Goal: Transaction & Acquisition: Purchase product/service

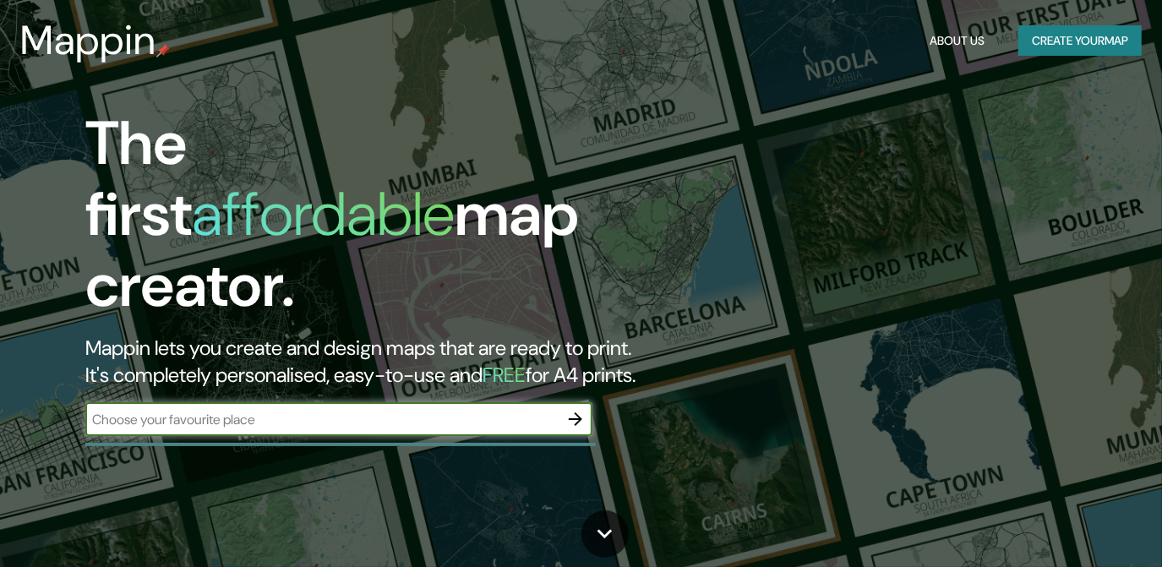
click at [329, 410] on input "text" at bounding box center [321, 419] width 473 height 19
type input "los cues"
click at [574, 409] on icon "button" at bounding box center [575, 419] width 20 height 20
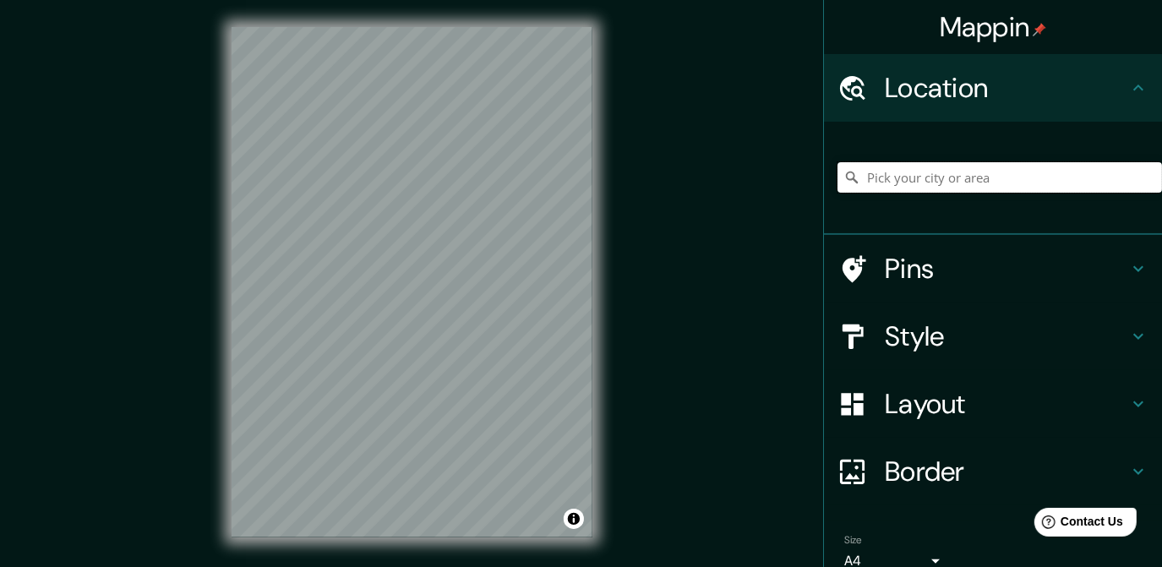
click at [929, 169] on input "Pick your city or area" at bounding box center [999, 177] width 324 height 30
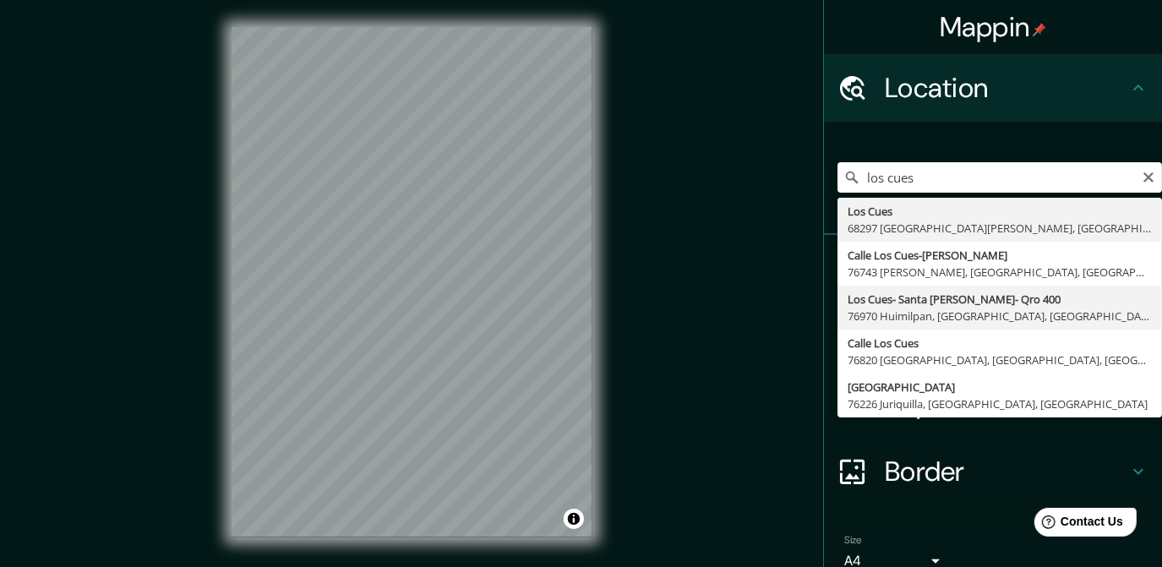
type input "Los Cues- Santa [PERSON_NAME]- Qro 400, 76970 Huimilpan, [GEOGRAPHIC_DATA], [GE…"
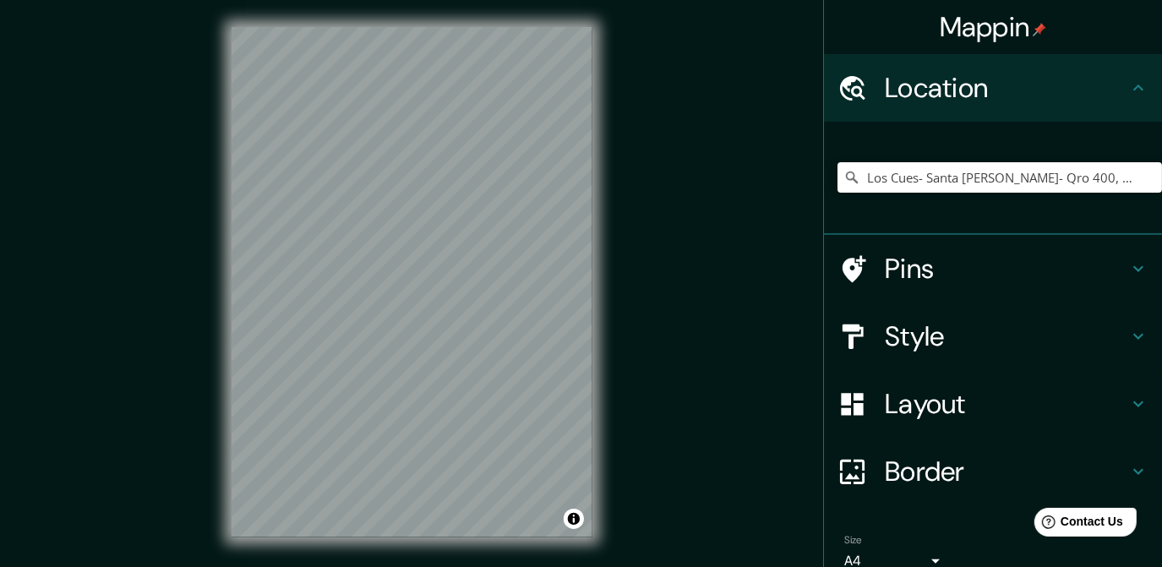
click at [933, 257] on h4 "Pins" at bounding box center [1005, 269] width 243 height 34
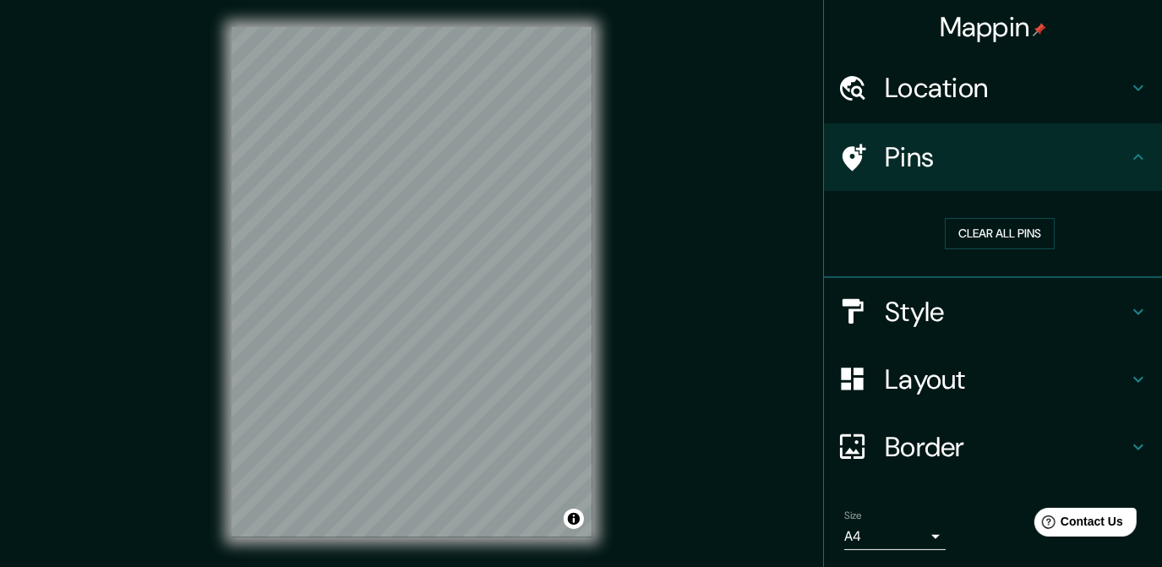
click at [930, 305] on h4 "Style" at bounding box center [1005, 312] width 243 height 34
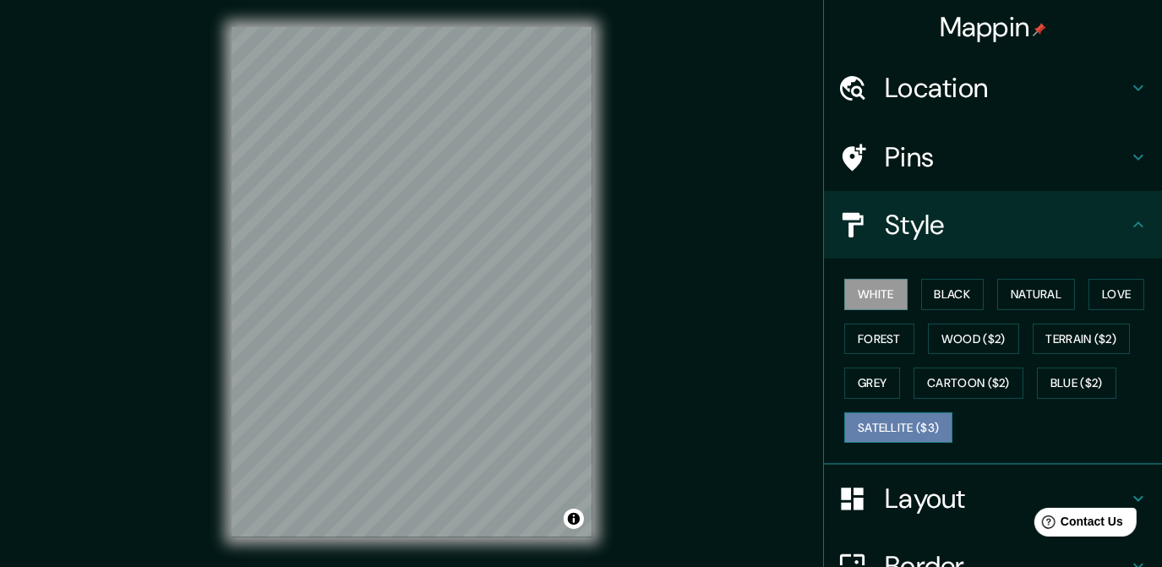
click at [913, 424] on button "Satellite ($3)" at bounding box center [898, 427] width 108 height 31
click at [890, 84] on h4 "Location" at bounding box center [1005, 88] width 243 height 34
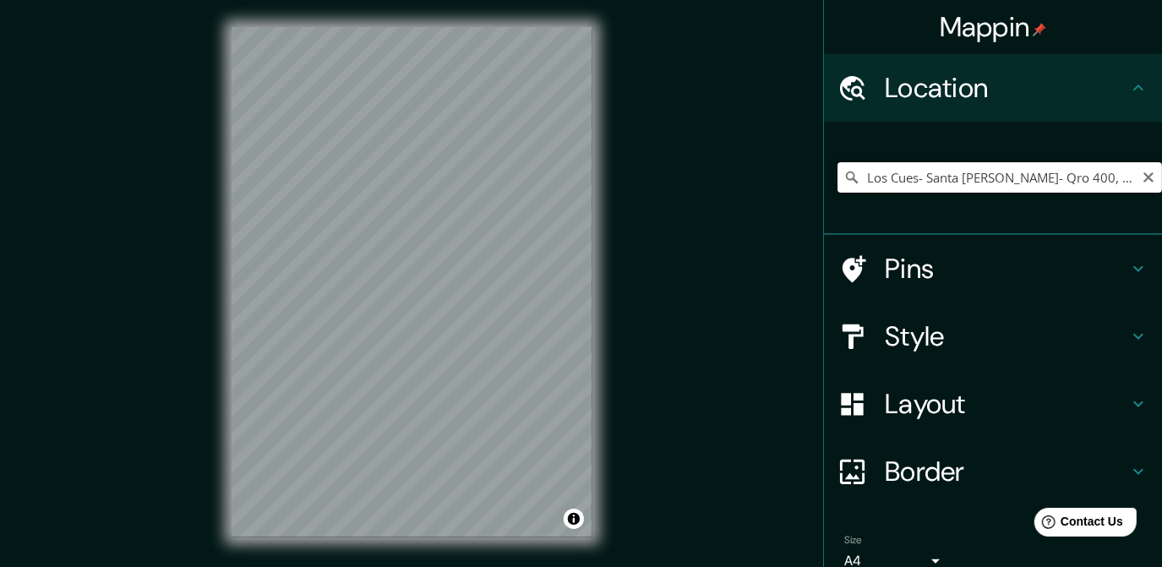
click at [1137, 185] on input "Los Cues- Santa [PERSON_NAME]- Qro 400, 76970 Huimilpan, [GEOGRAPHIC_DATA], [GE…" at bounding box center [999, 177] width 324 height 30
click at [1143, 178] on icon "Clear" at bounding box center [1148, 177] width 10 height 10
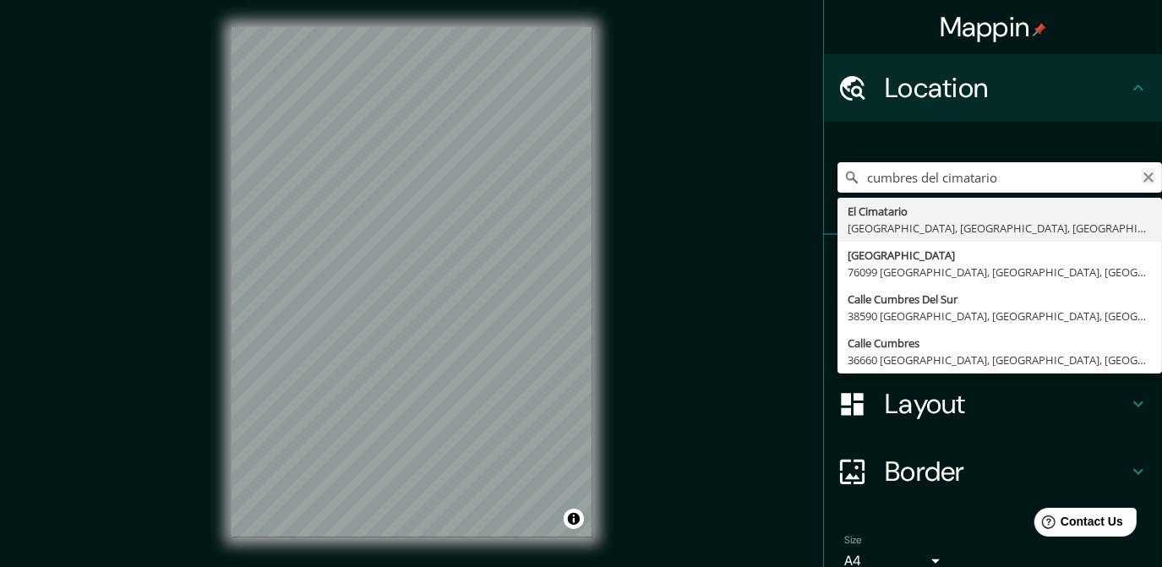
type input "cumbres del cimatario"
click at [1141, 177] on icon "Clear" at bounding box center [1148, 178] width 14 height 14
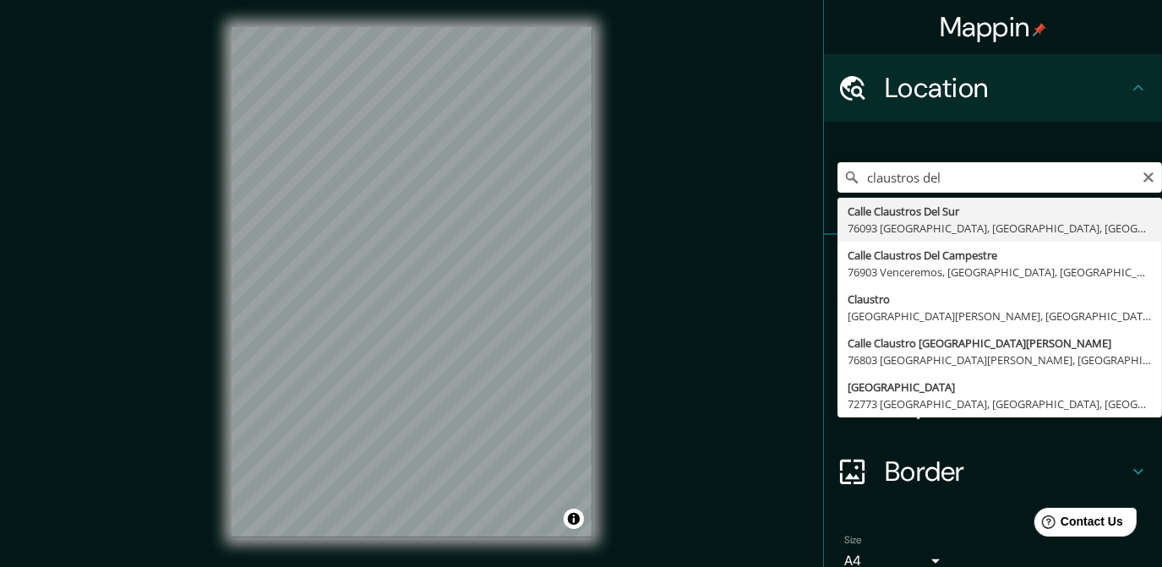
type input "Calle [GEOGRAPHIC_DATA] [GEOGRAPHIC_DATA], [GEOGRAPHIC_DATA], [GEOGRAPHIC_DATA]"
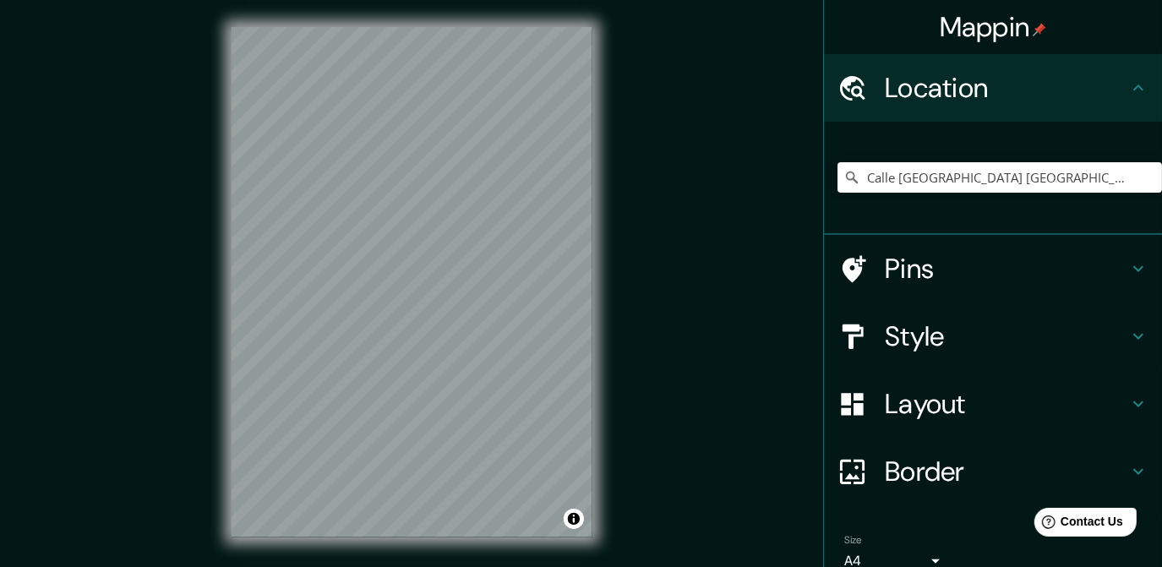
click at [439, 0] on html "Mappin Location [GEOGRAPHIC_DATA] [GEOGRAPHIC_DATA], [GEOGRAPHIC_DATA], [GEOGRA…" at bounding box center [581, 283] width 1162 height 567
click at [182, 192] on div "Mappin Location [GEOGRAPHIC_DATA] [GEOGRAPHIC_DATA], [GEOGRAPHIC_DATA], [GEOGRA…" at bounding box center [581, 295] width 1162 height 591
click at [188, 170] on div "Mappin Location [GEOGRAPHIC_DATA] [GEOGRAPHIC_DATA], [GEOGRAPHIC_DATA], [GEOGRA…" at bounding box center [581, 295] width 1162 height 591
click at [257, 14] on div "© Mapbox © OpenStreetMap Improve this map © Maxar" at bounding box center [411, 282] width 415 height 564
click at [222, 8] on div "© Mapbox © OpenStreetMap Improve this map © Maxar" at bounding box center [411, 282] width 415 height 564
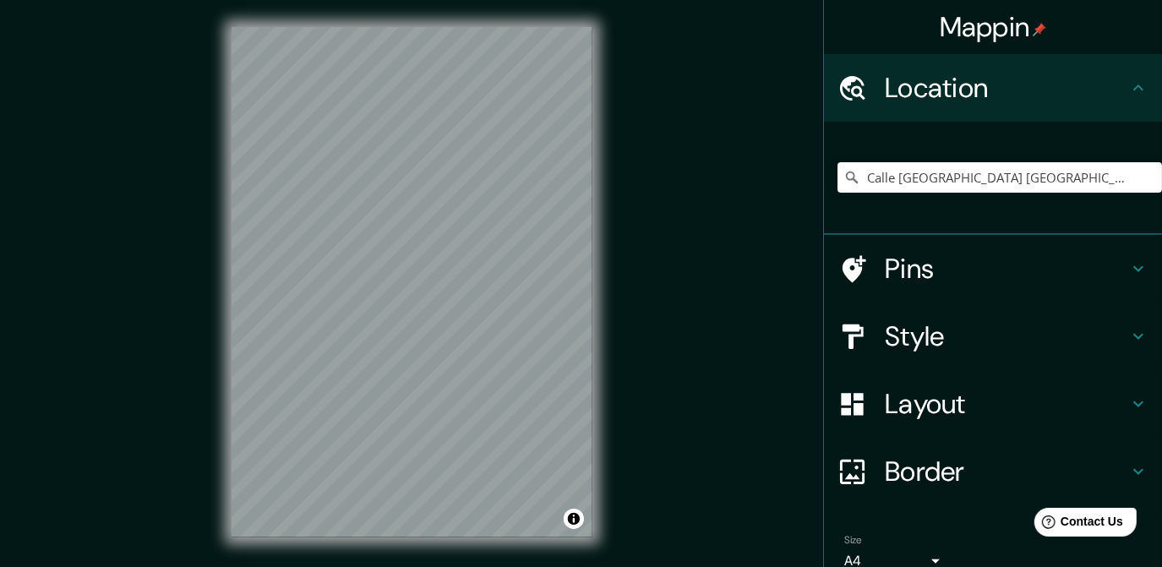
click at [324, 3] on div "© Mapbox © OpenStreetMap Improve this map © Maxar" at bounding box center [411, 282] width 415 height 564
click at [316, 22] on div "© Mapbox © OpenStreetMap Improve this map © Maxar" at bounding box center [411, 282] width 415 height 564
click at [635, 566] on html "Mappin Location [GEOGRAPHIC_DATA] [GEOGRAPHIC_DATA], [GEOGRAPHIC_DATA], [GEOGRA…" at bounding box center [581, 283] width 1162 height 567
click at [340, 19] on div "© Mapbox © OpenStreetMap Improve this map © Maxar" at bounding box center [411, 282] width 415 height 564
click at [204, 490] on div "© Mapbox © OpenStreetMap Improve this map © Maxar" at bounding box center [411, 282] width 415 height 564
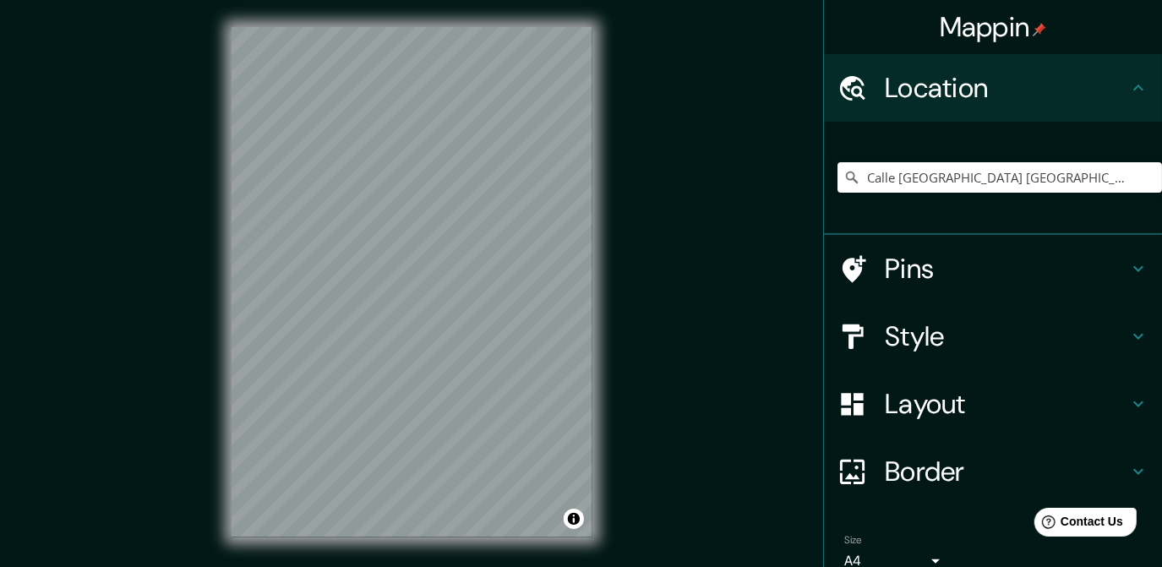
click at [228, 362] on div "© Mapbox © OpenStreetMap Improve this map © Maxar" at bounding box center [411, 282] width 415 height 564
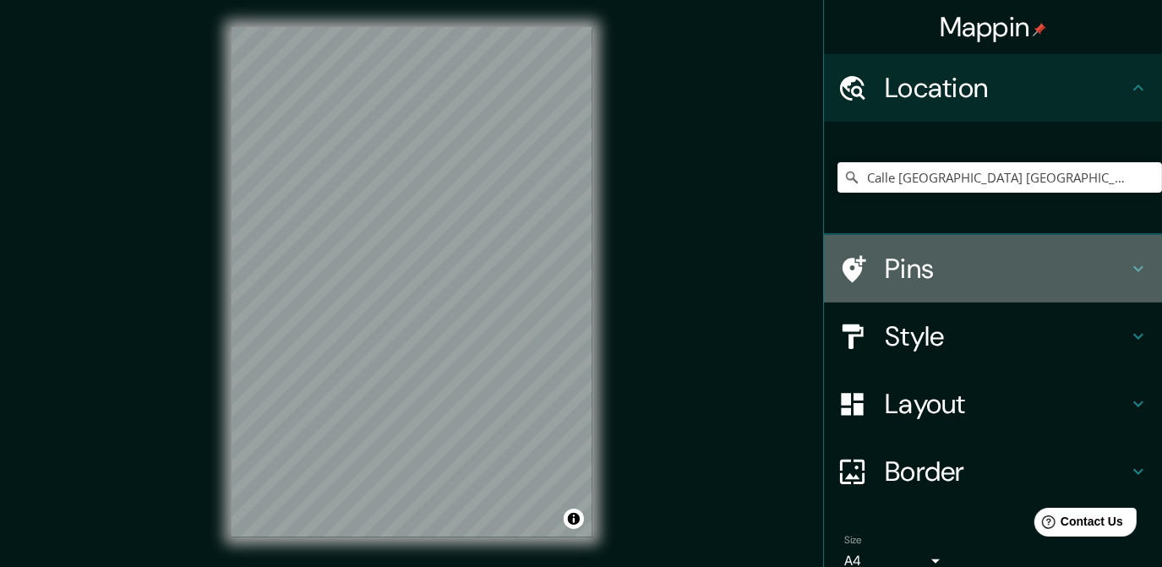
click at [918, 264] on h4 "Pins" at bounding box center [1005, 269] width 243 height 34
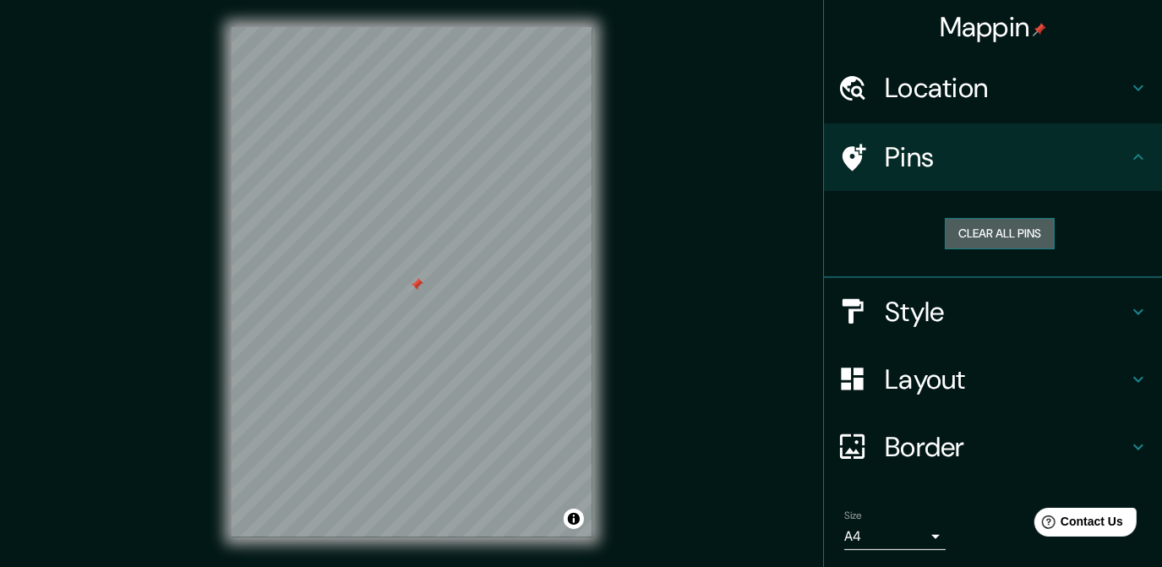
click at [975, 231] on button "Clear all pins" at bounding box center [999, 233] width 110 height 31
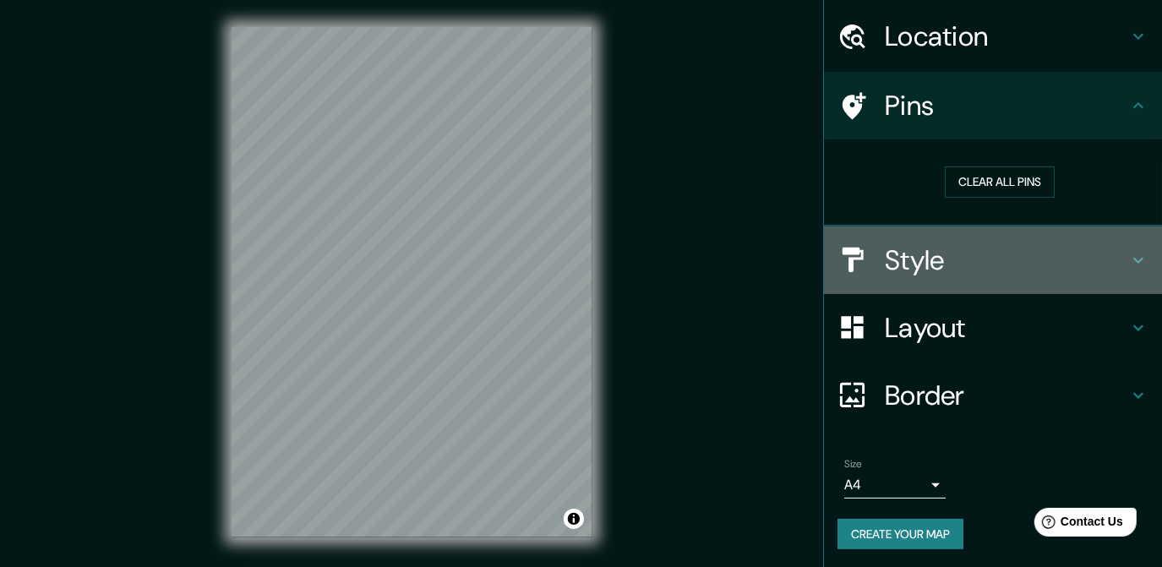
click at [919, 282] on div "Style" at bounding box center [993, 260] width 338 height 68
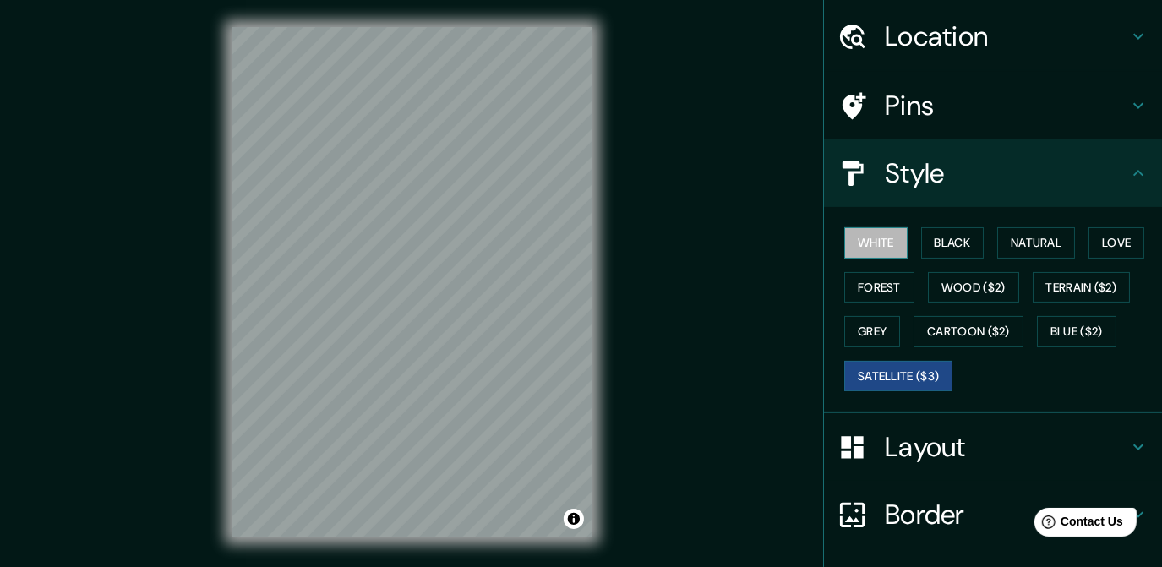
click at [858, 240] on button "White" at bounding box center [875, 242] width 63 height 31
click at [943, 241] on button "Black" at bounding box center [952, 242] width 63 height 31
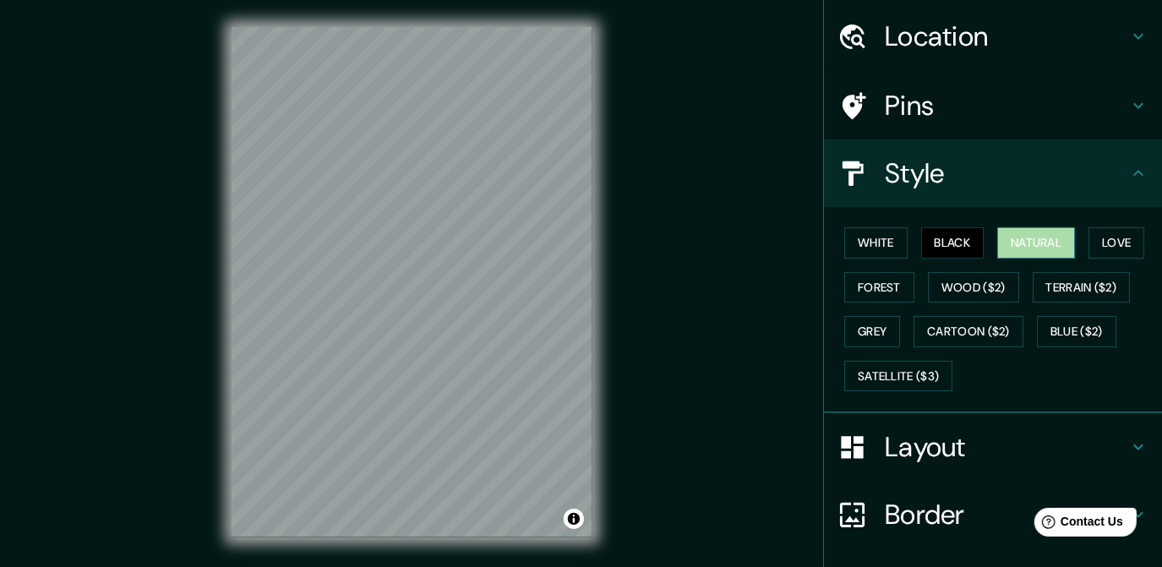
click at [1030, 243] on button "Natural" at bounding box center [1036, 242] width 78 height 31
click at [1108, 240] on button "Love" at bounding box center [1116, 242] width 56 height 31
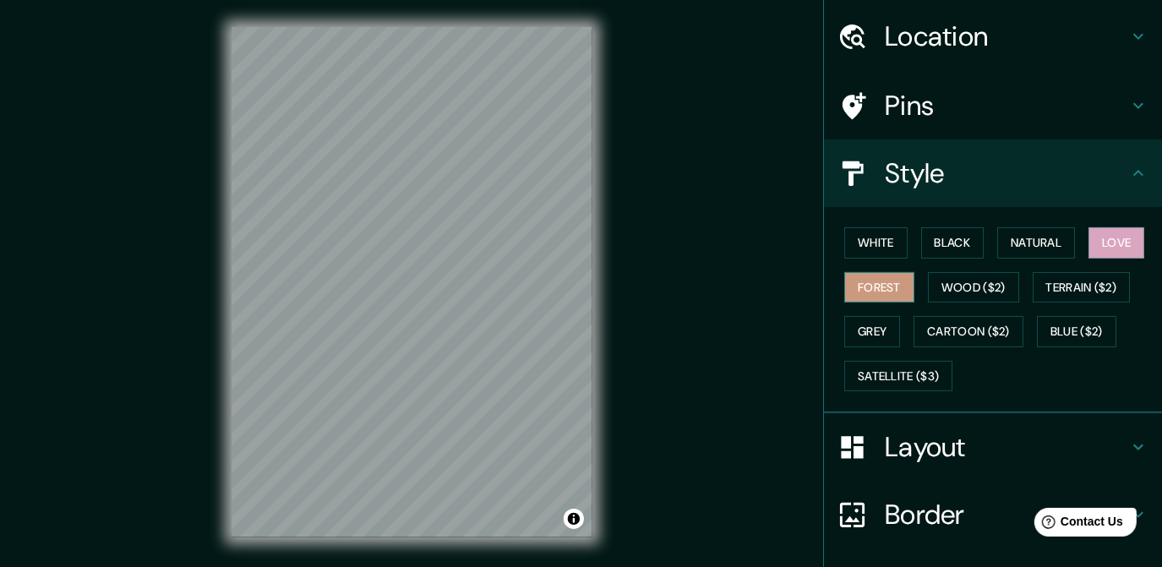
click at [877, 290] on button "Forest" at bounding box center [879, 287] width 70 height 31
click at [944, 290] on button "Wood ($2)" at bounding box center [973, 287] width 91 height 31
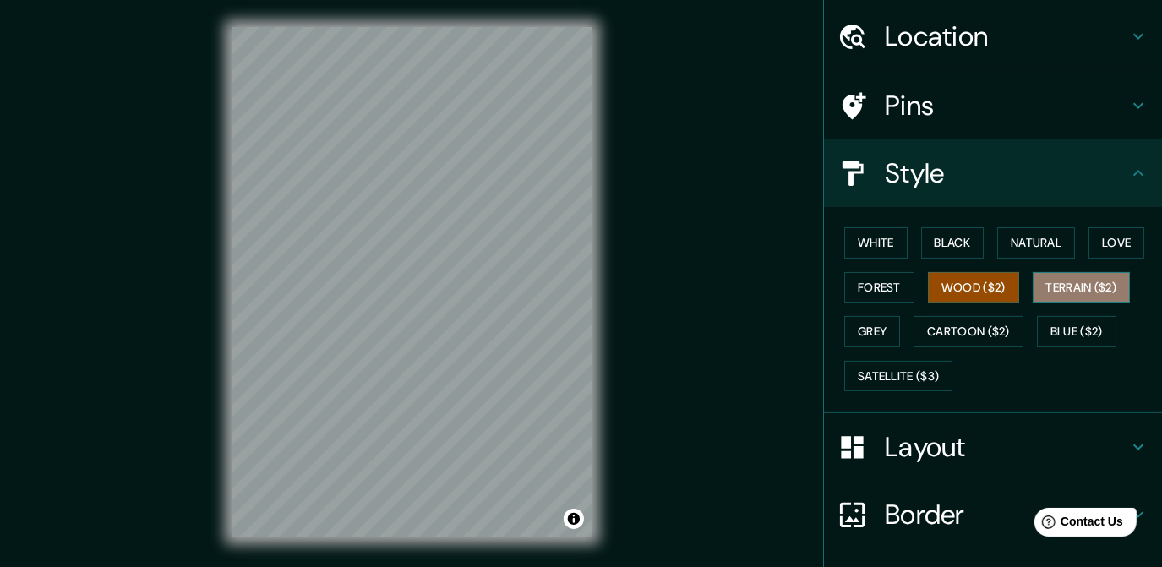
click at [1053, 285] on button "Terrain ($2)" at bounding box center [1081, 287] width 98 height 31
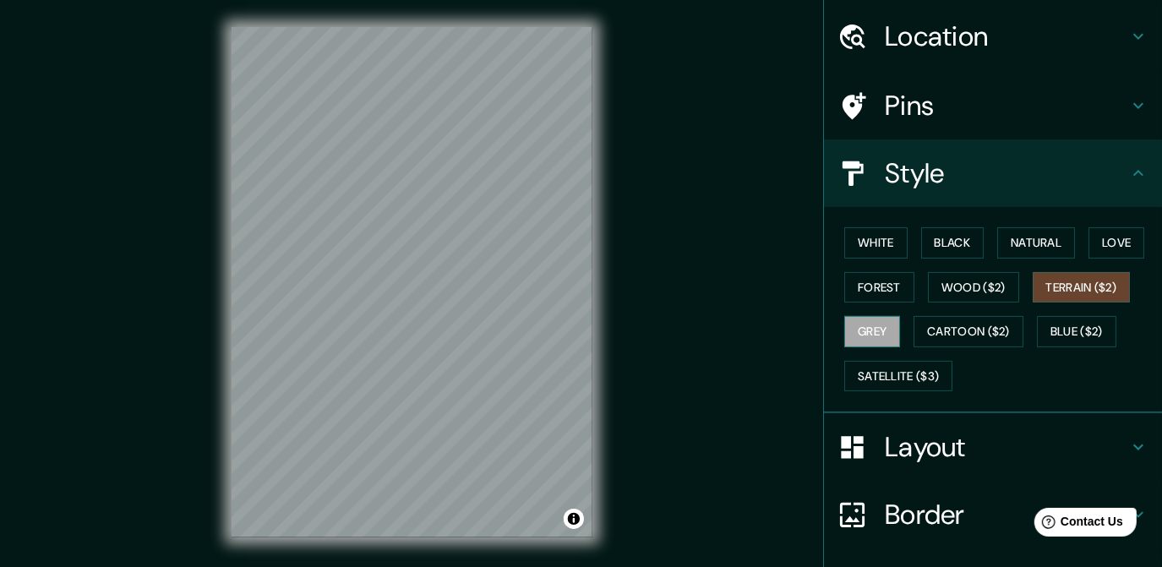
click at [846, 334] on button "Grey" at bounding box center [872, 331] width 56 height 31
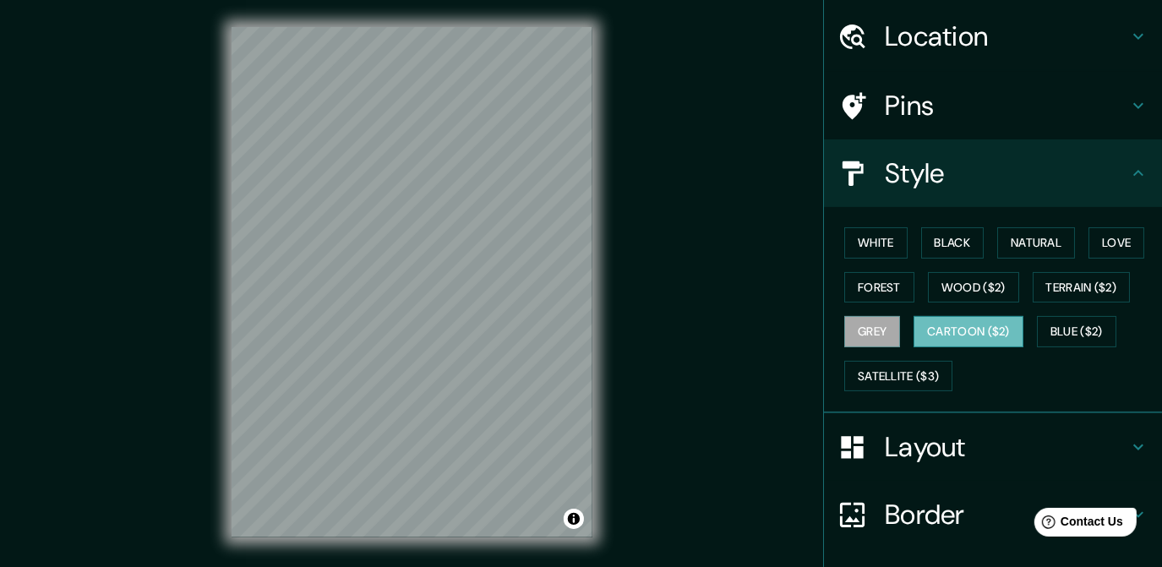
click at [942, 338] on button "Cartoon ($2)" at bounding box center [968, 331] width 110 height 31
click at [1058, 329] on button "Blue ($2)" at bounding box center [1076, 331] width 79 height 31
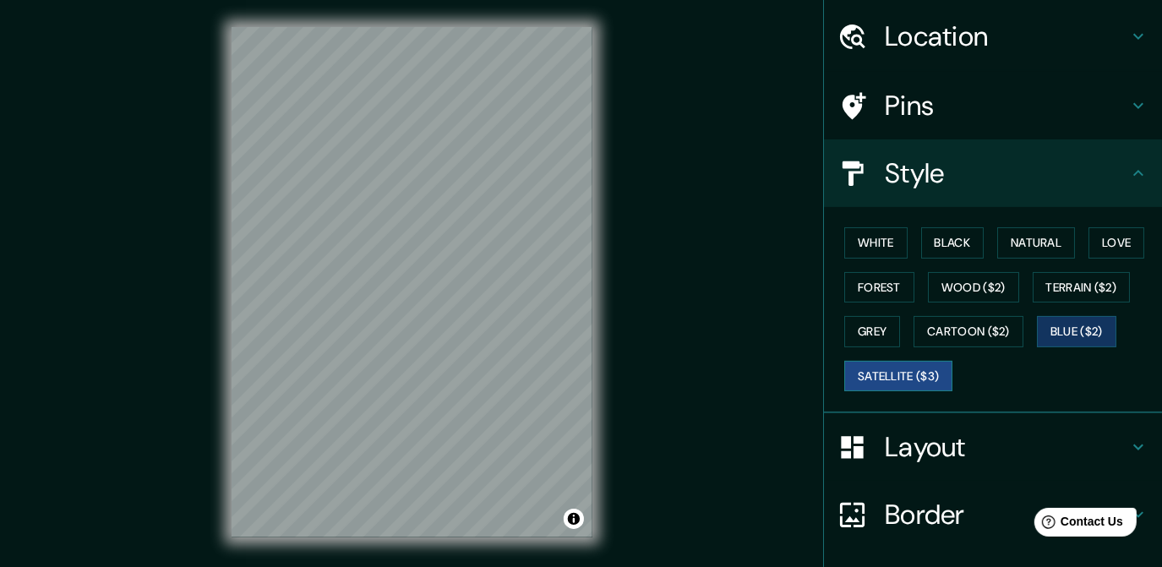
click at [873, 364] on button "Satellite ($3)" at bounding box center [898, 376] width 108 height 31
click at [950, 441] on h4 "Layout" at bounding box center [1005, 447] width 243 height 34
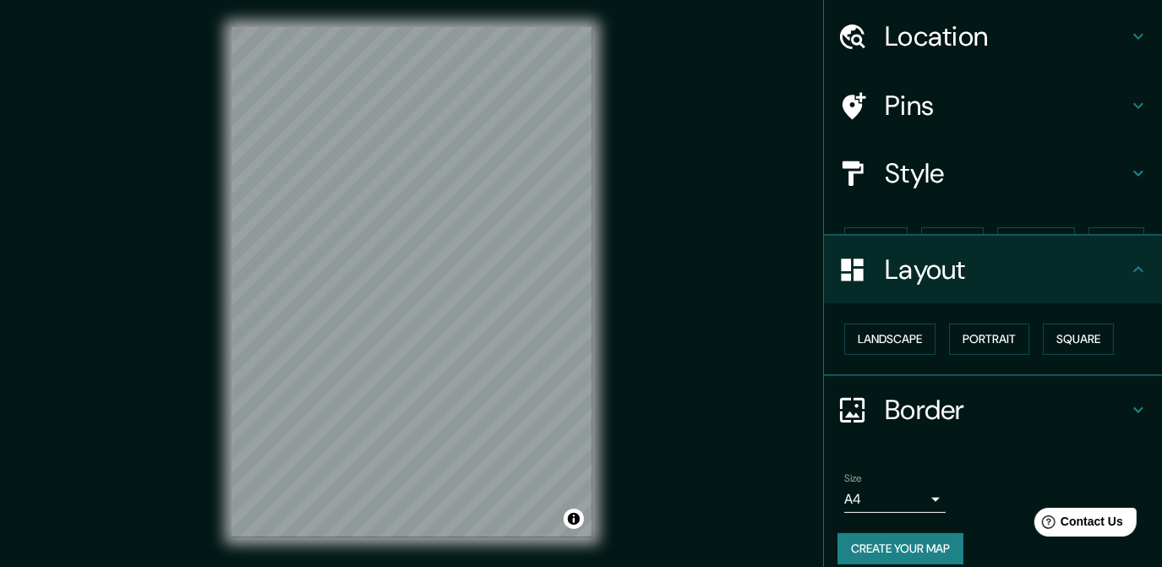
scroll to position [38, 0]
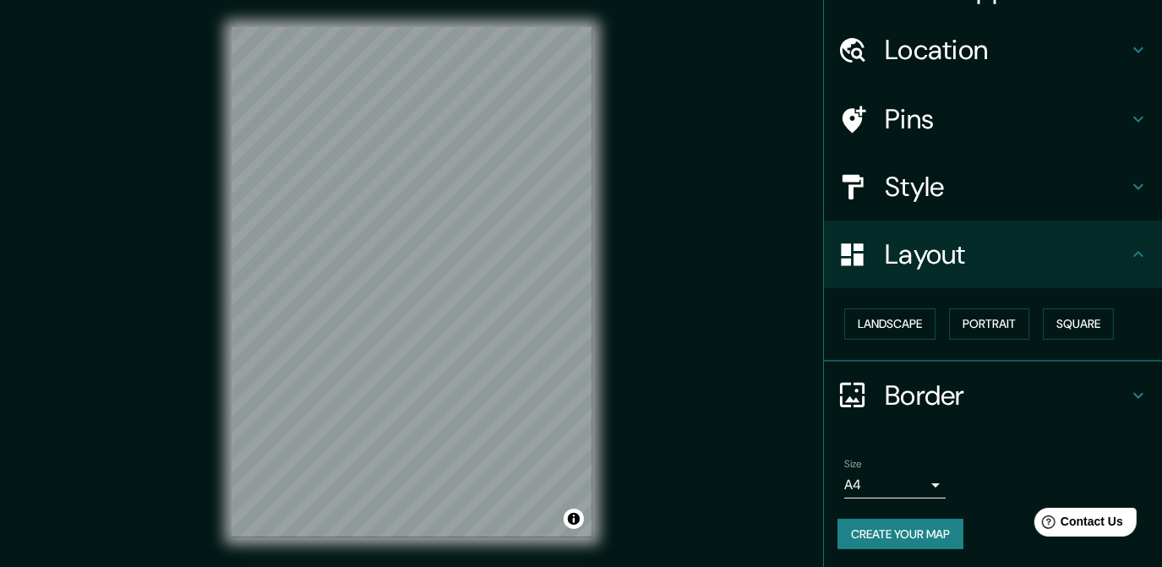
click at [934, 384] on h4 "Border" at bounding box center [1005, 395] width 243 height 34
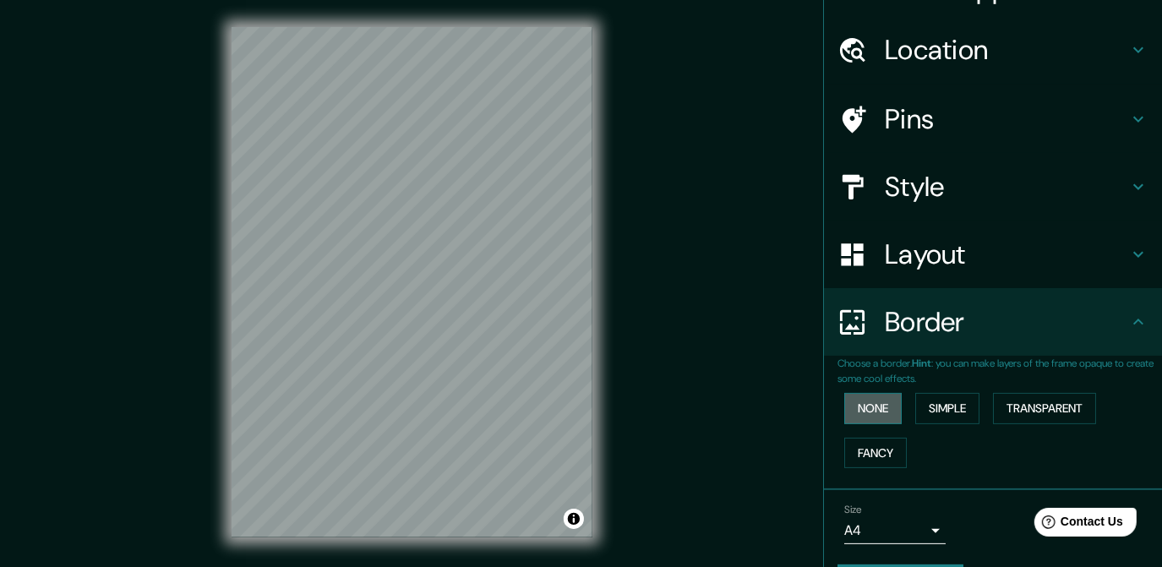
click at [864, 400] on button "None" at bounding box center [872, 408] width 57 height 31
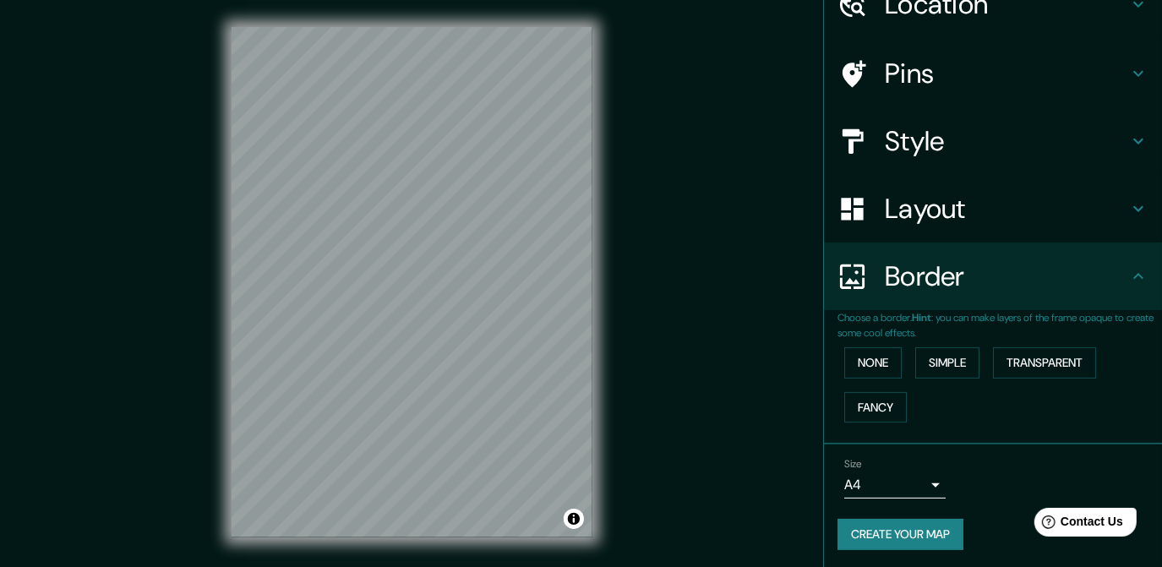
click at [868, 532] on button "Create your map" at bounding box center [900, 534] width 126 height 31
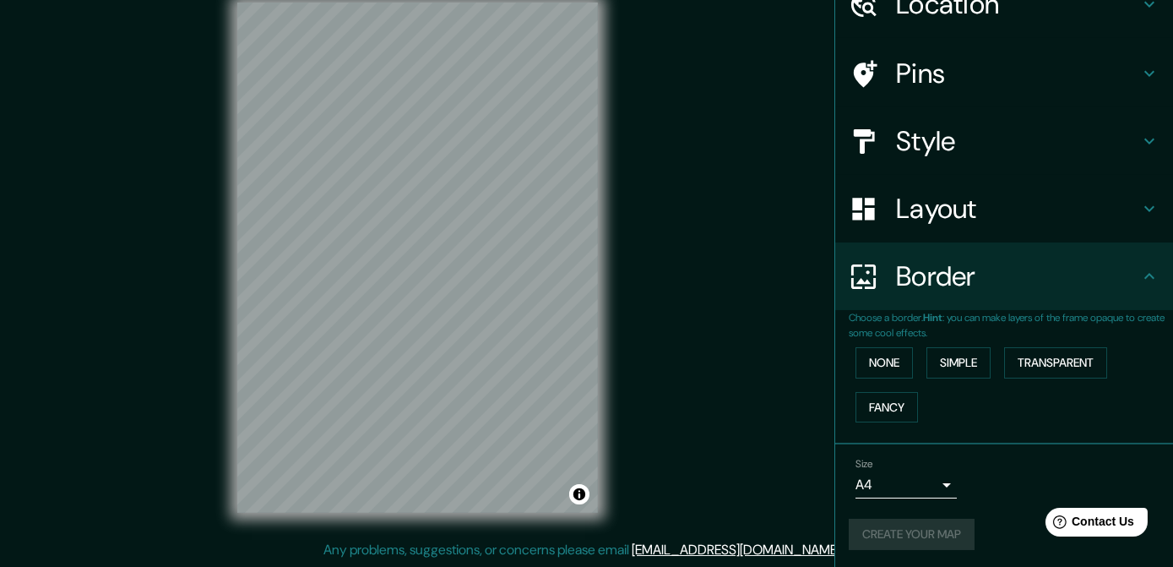
click at [914, 489] on body "Mappin Location [GEOGRAPHIC_DATA] [GEOGRAPHIC_DATA], [GEOGRAPHIC_DATA], [GEOGRA…" at bounding box center [586, 259] width 1173 height 567
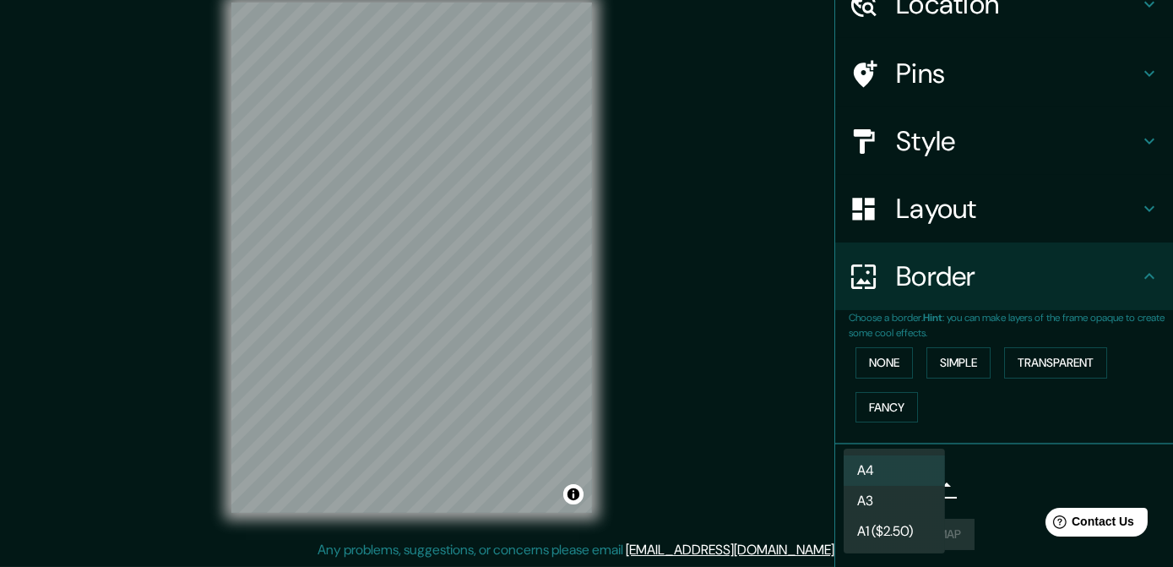
click at [885, 356] on div at bounding box center [586, 283] width 1173 height 567
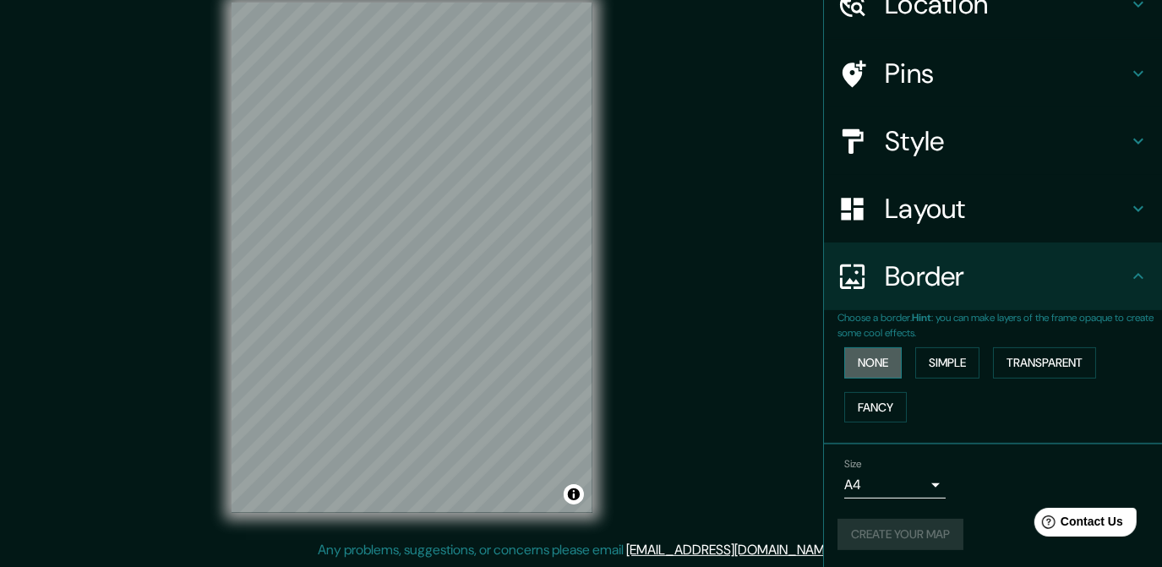
click at [879, 359] on button "None" at bounding box center [872, 362] width 57 height 31
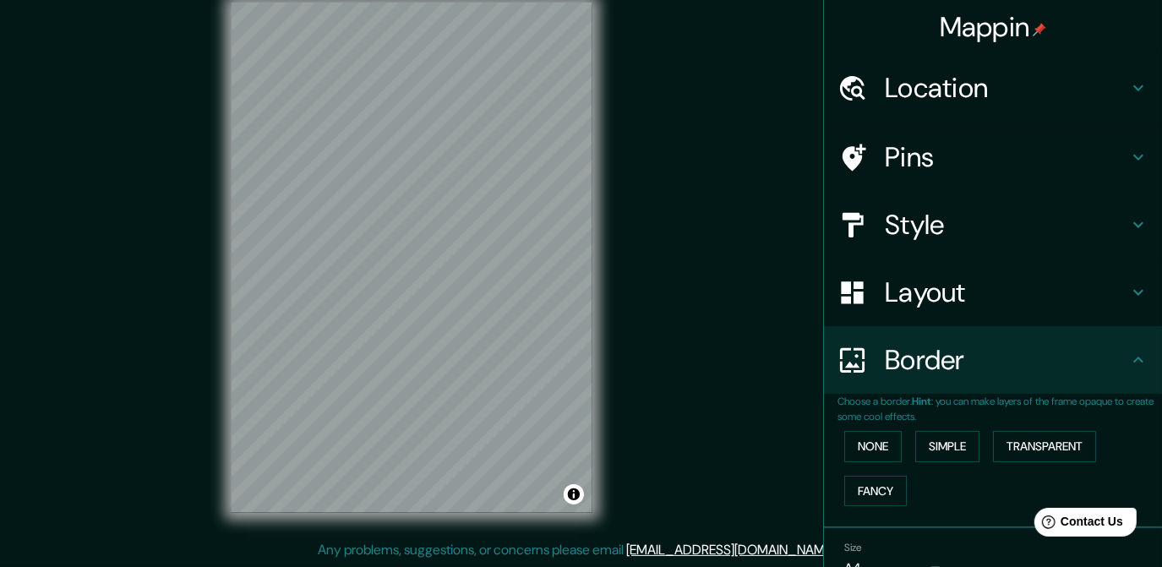
scroll to position [84, 0]
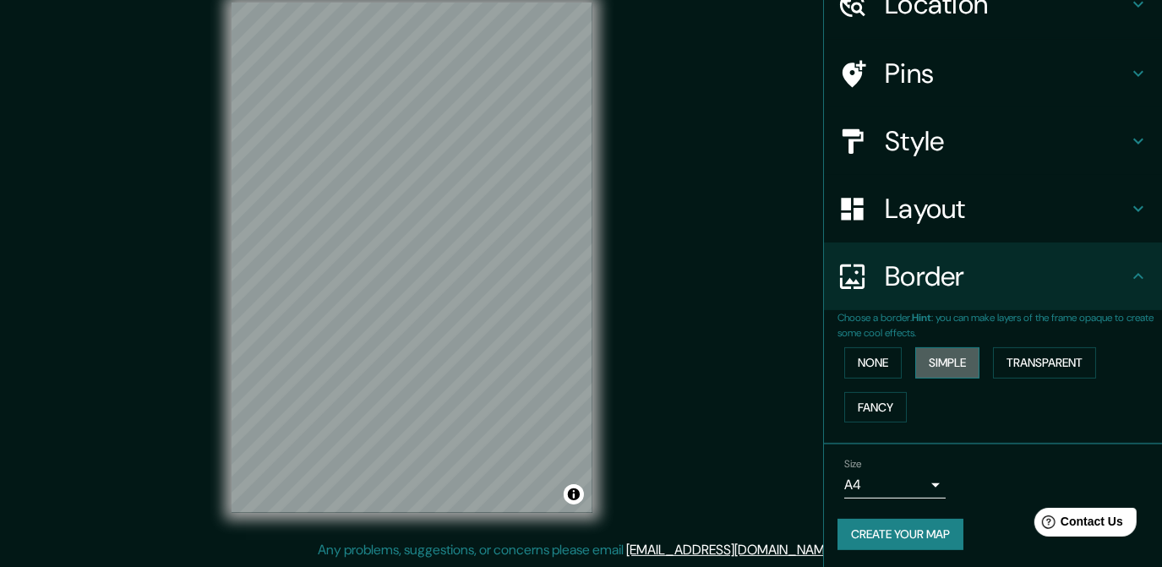
click at [936, 366] on button "Simple" at bounding box center [947, 362] width 64 height 31
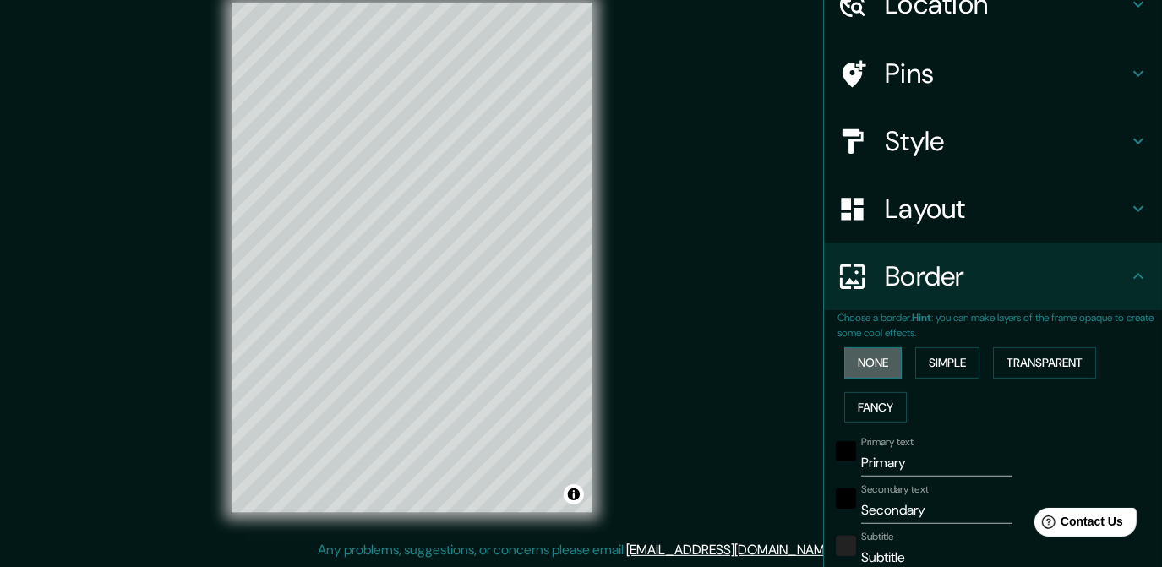
click at [863, 356] on button "None" at bounding box center [872, 362] width 57 height 31
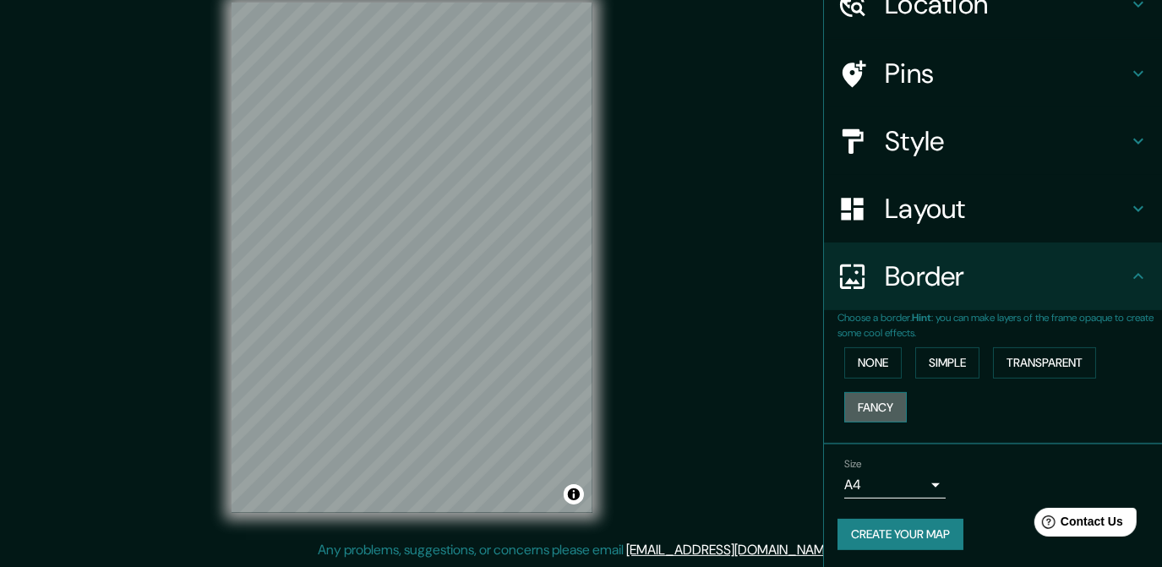
click at [875, 405] on button "Fancy" at bounding box center [875, 407] width 63 height 31
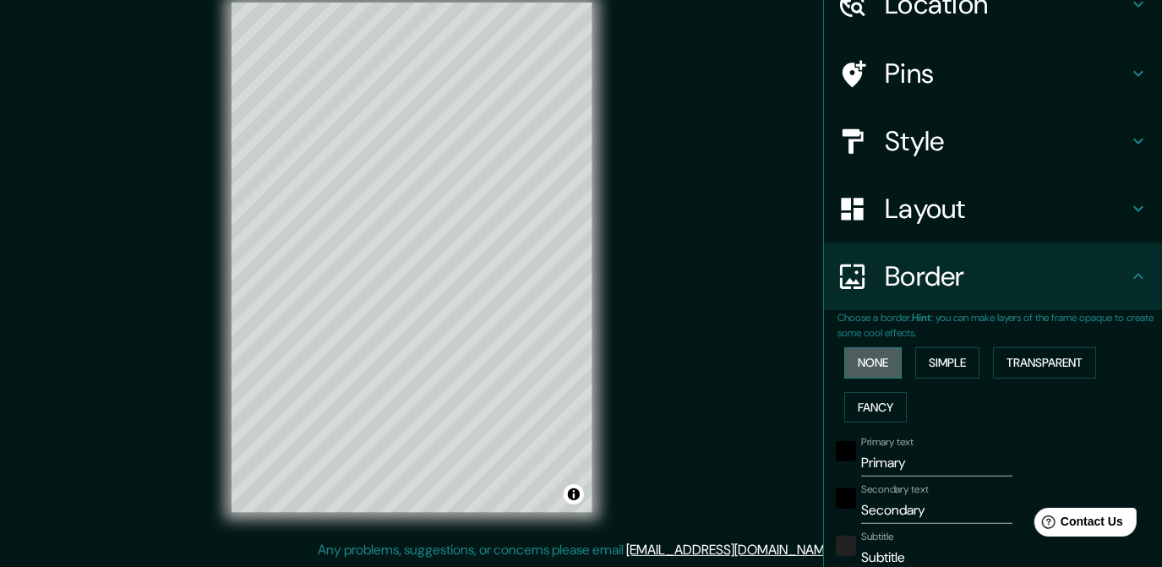
click at [848, 362] on button "None" at bounding box center [872, 362] width 57 height 31
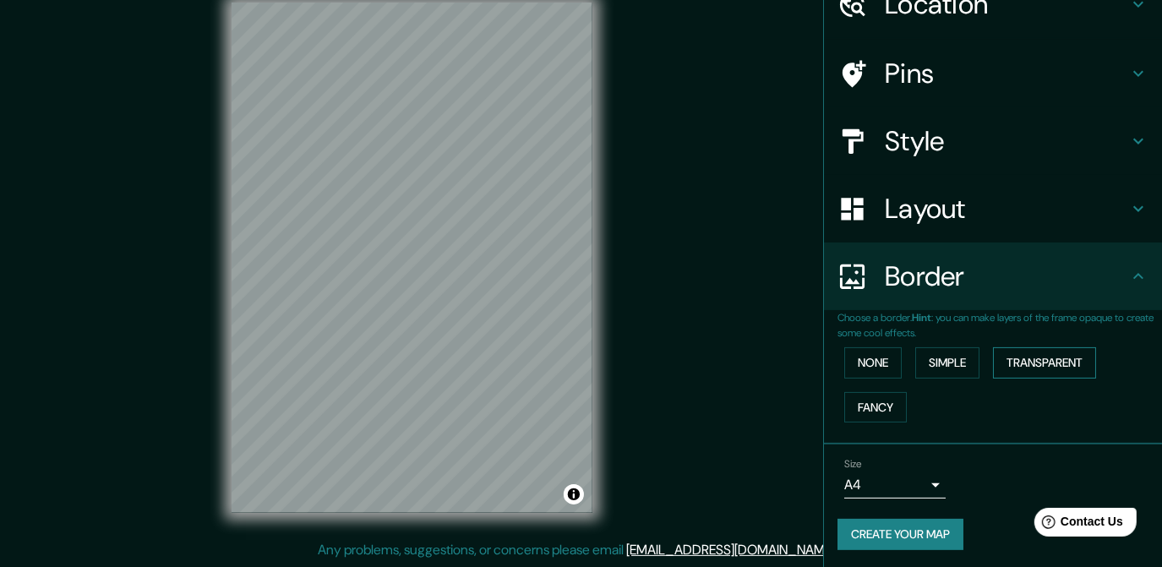
click at [1009, 360] on button "Transparent" at bounding box center [1044, 362] width 103 height 31
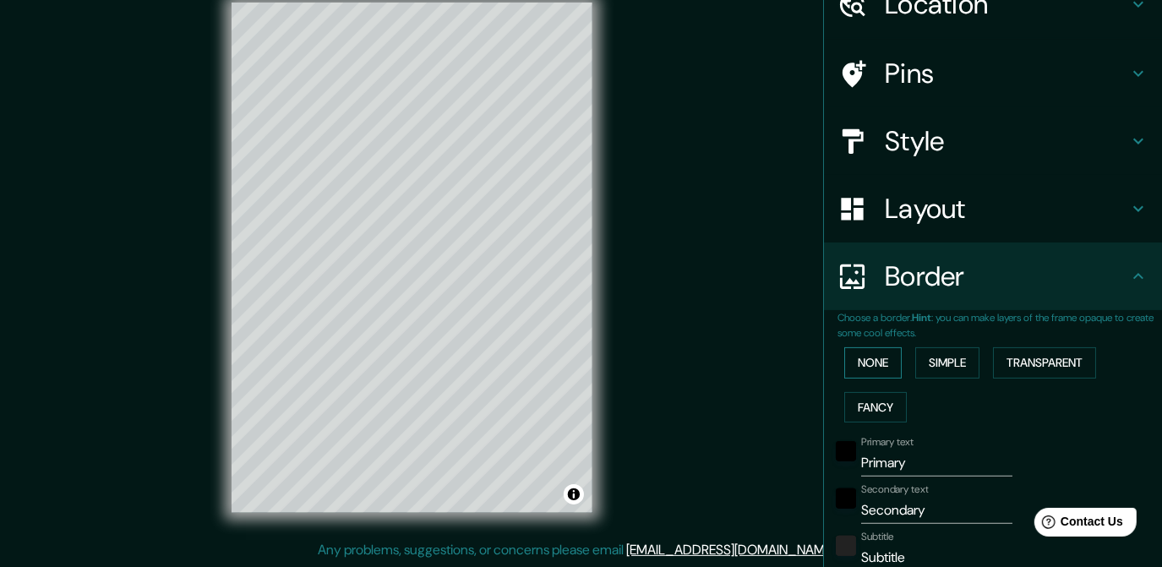
click at [874, 356] on button "None" at bounding box center [872, 362] width 57 height 31
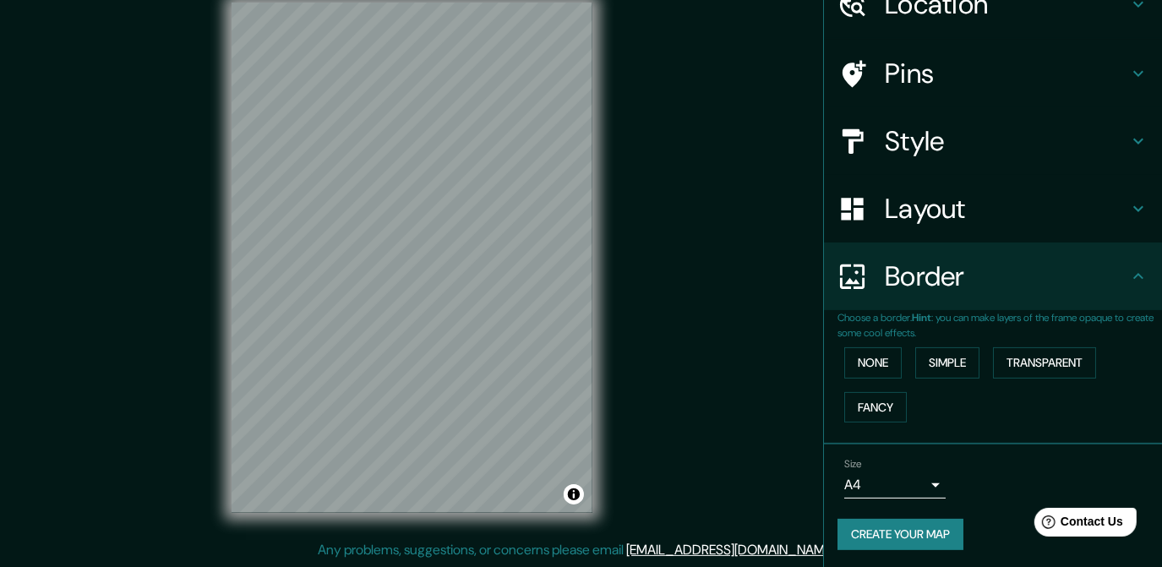
scroll to position [24, 0]
click at [891, 532] on button "Create your map" at bounding box center [900, 534] width 126 height 31
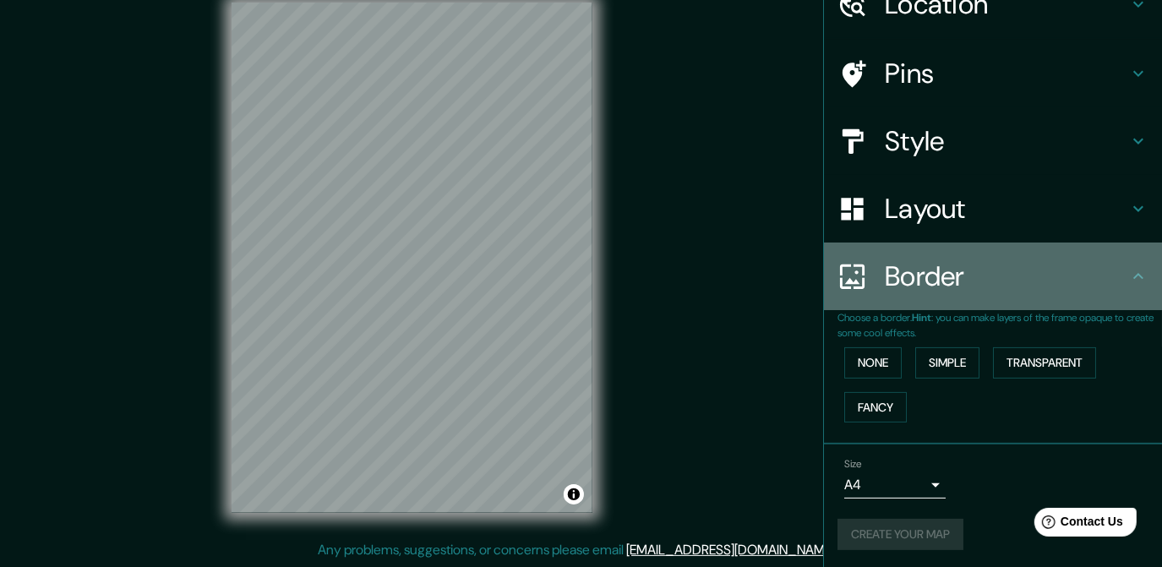
click at [969, 280] on h4 "Border" at bounding box center [1005, 276] width 243 height 34
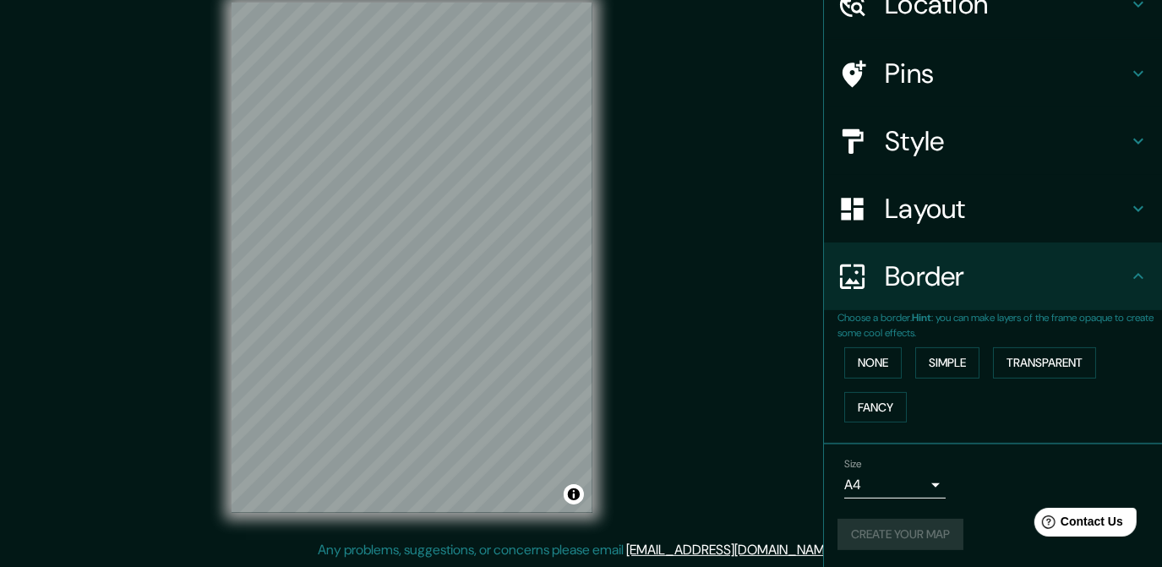
scroll to position [0, 0]
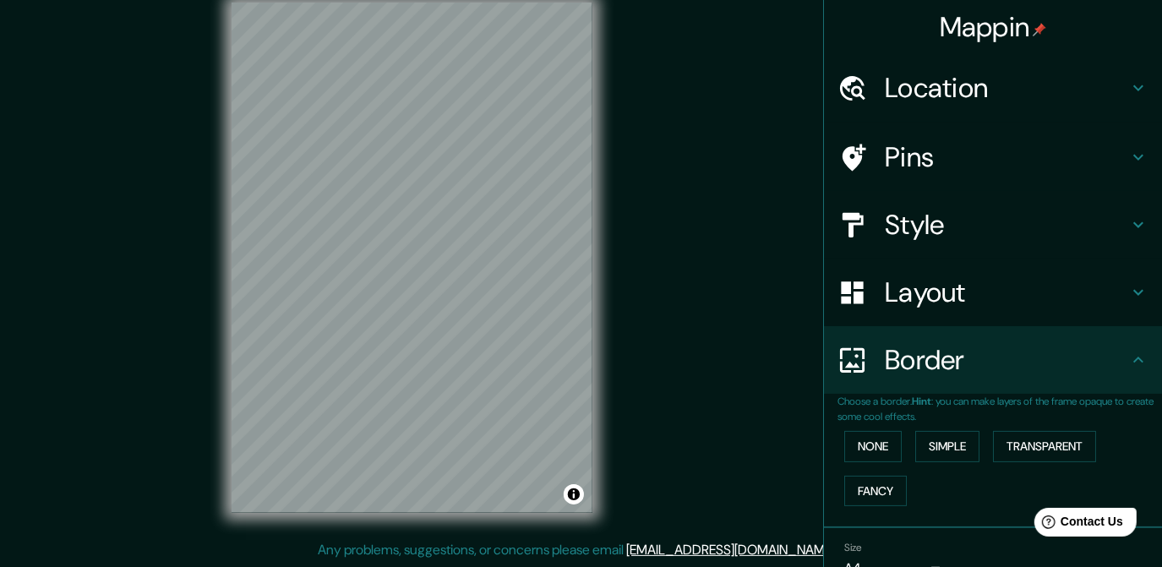
click at [950, 91] on h4 "Location" at bounding box center [1005, 88] width 243 height 34
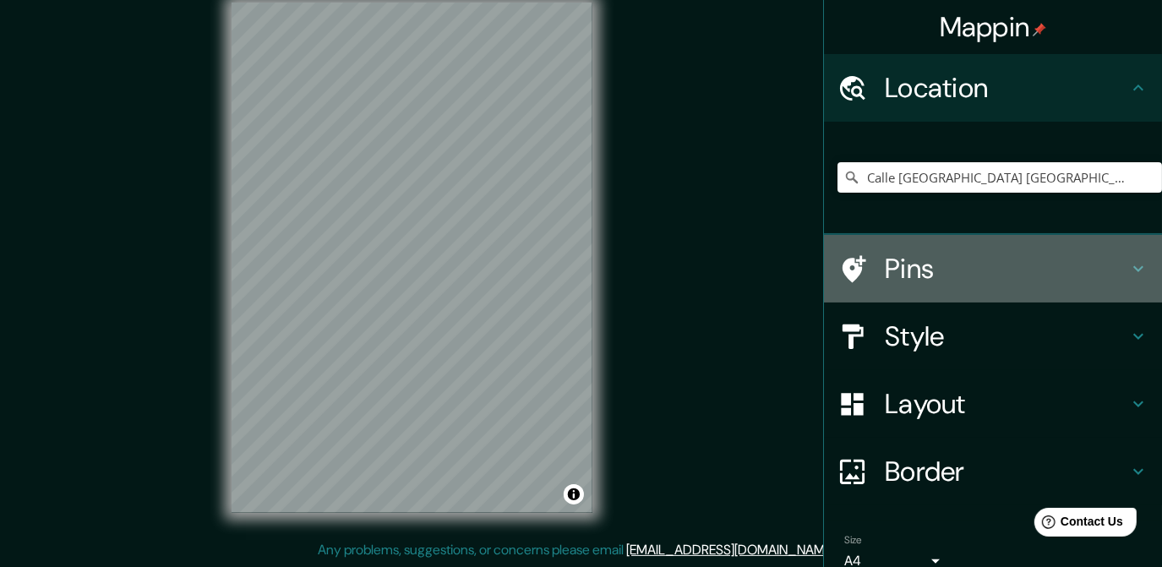
click at [928, 280] on h4 "Pins" at bounding box center [1005, 269] width 243 height 34
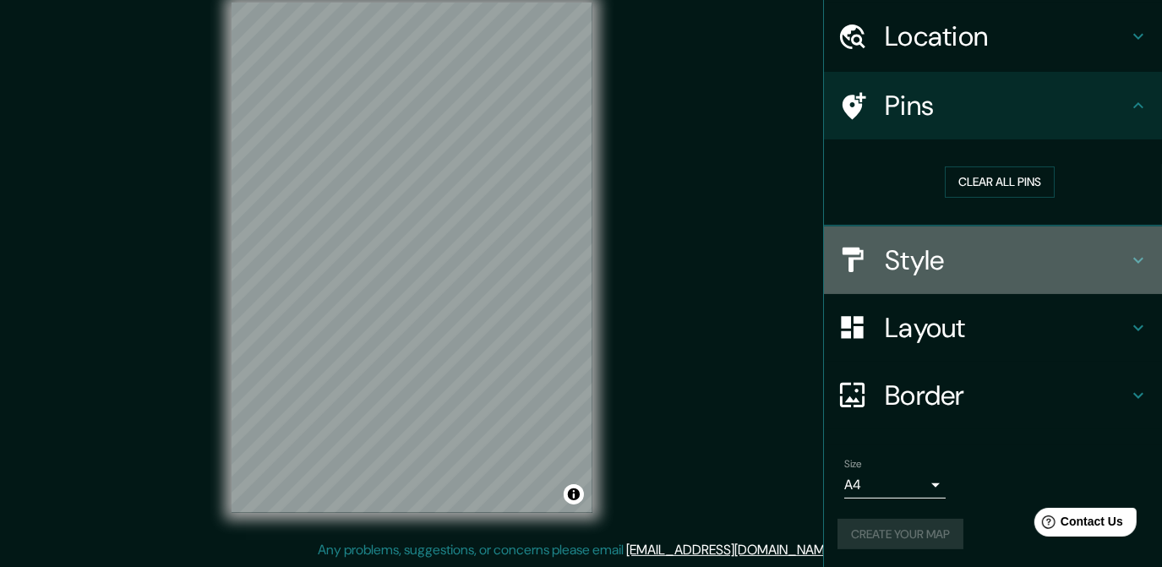
click at [928, 280] on div "Style" at bounding box center [993, 260] width 338 height 68
